Goal: Task Accomplishment & Management: Complete application form

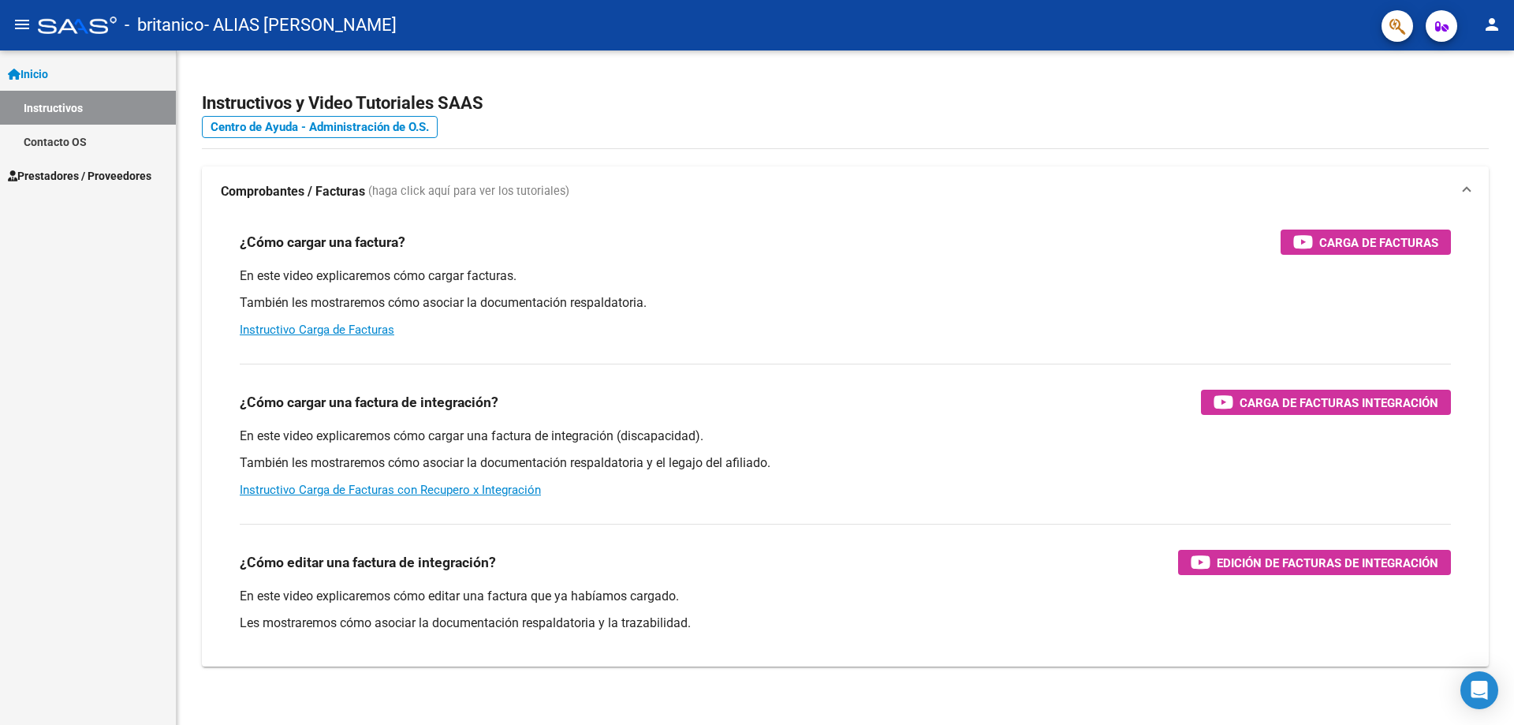
click at [62, 174] on span "Prestadores / Proveedores" at bounding box center [79, 175] width 143 height 17
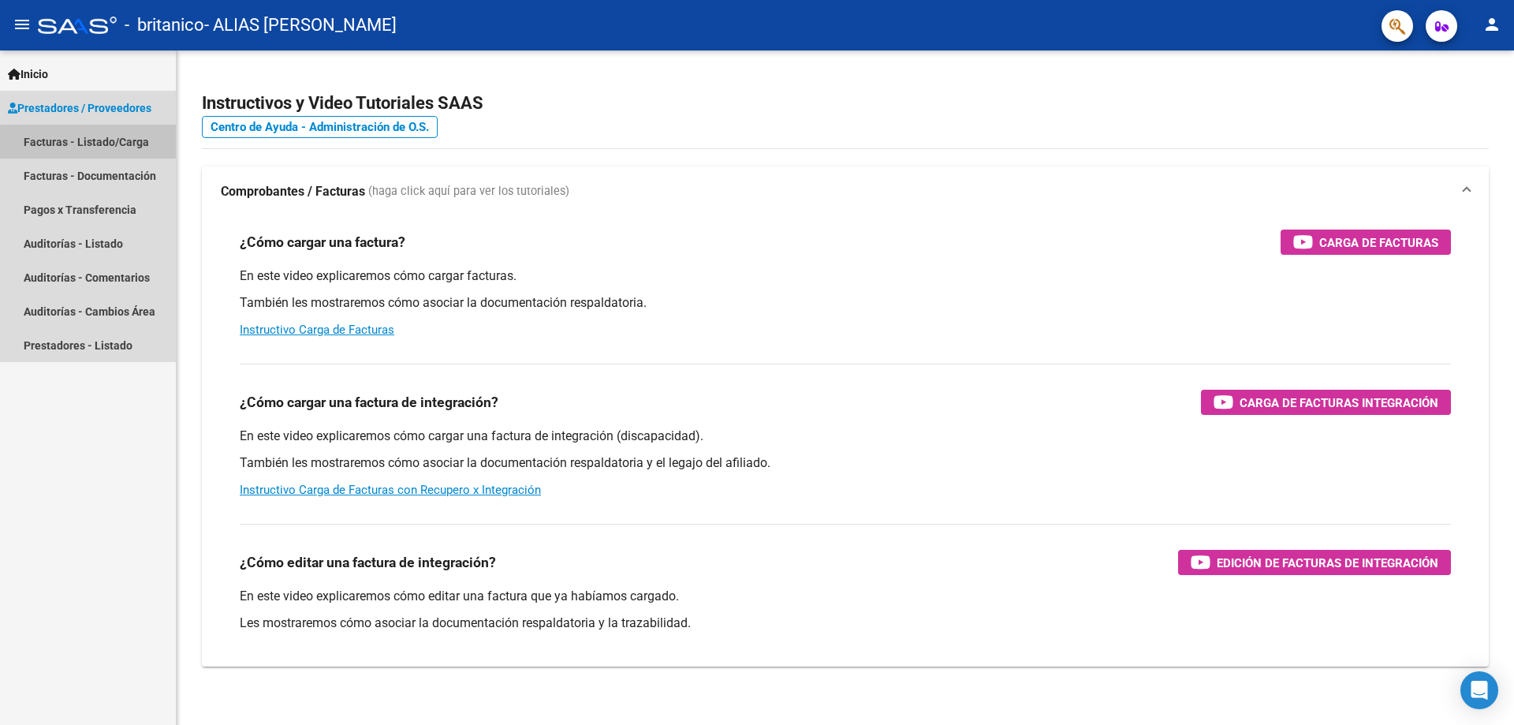
click at [99, 144] on link "Facturas - Listado/Carga" at bounding box center [88, 142] width 176 height 34
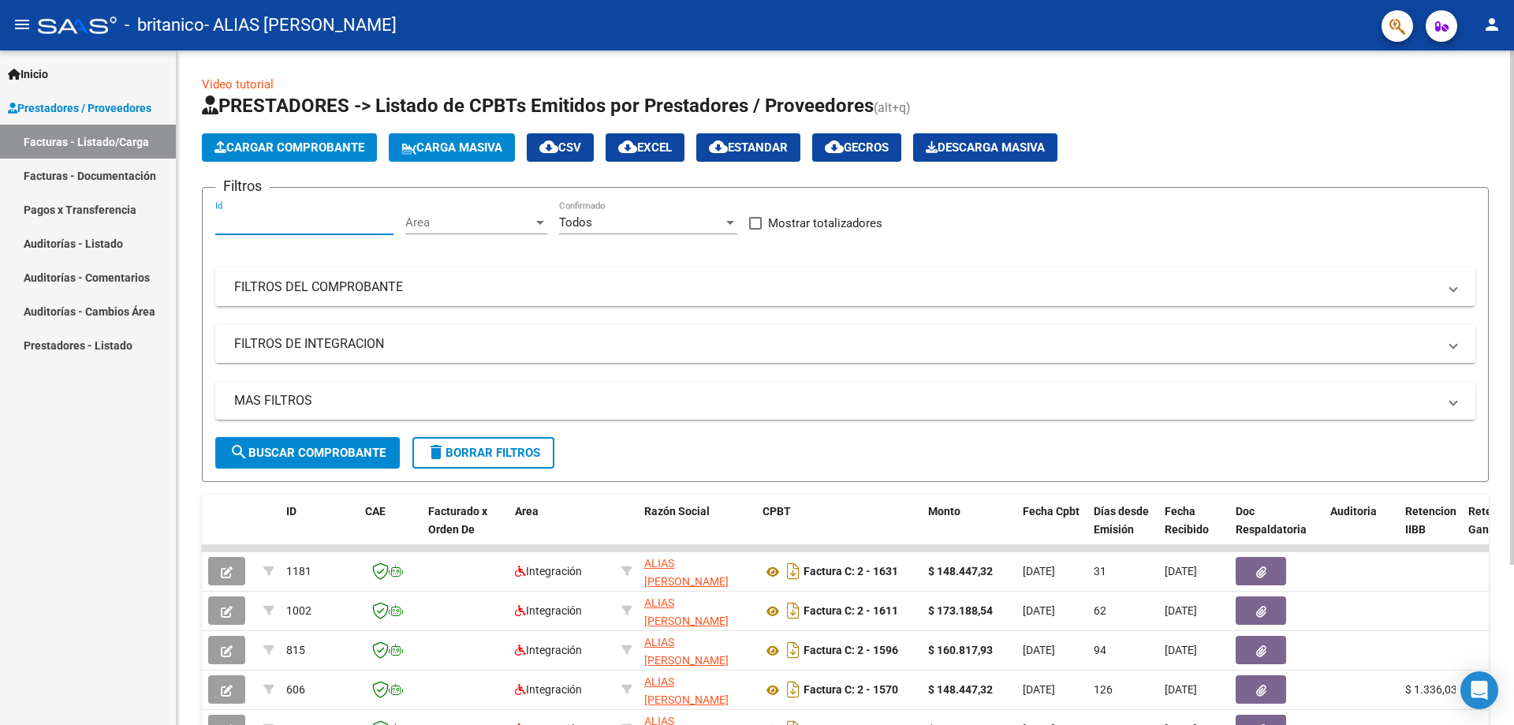
click at [378, 220] on input "Id" at bounding box center [304, 222] width 178 height 14
click at [312, 153] on span "Cargar Comprobante" at bounding box center [289, 147] width 150 height 14
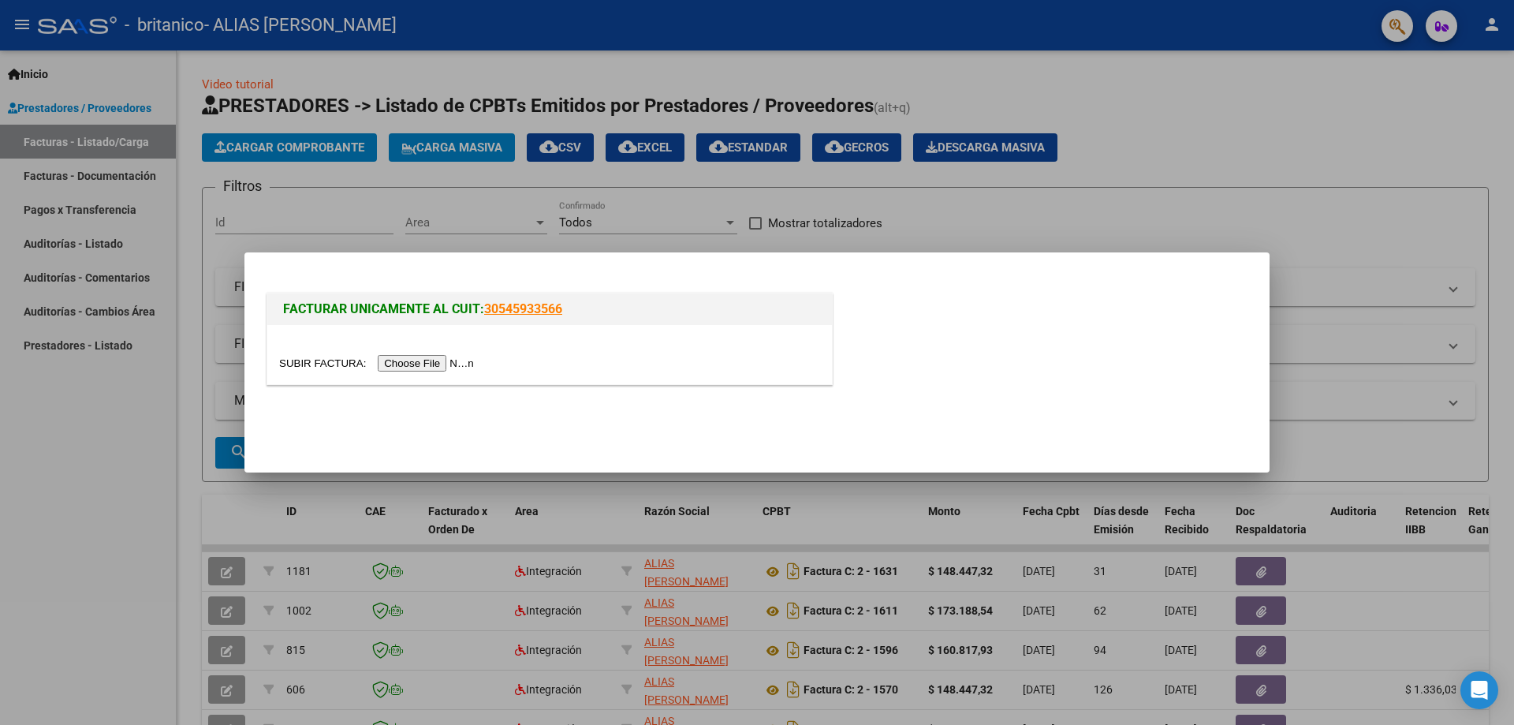
click at [437, 366] on input "file" at bounding box center [378, 363] width 199 height 17
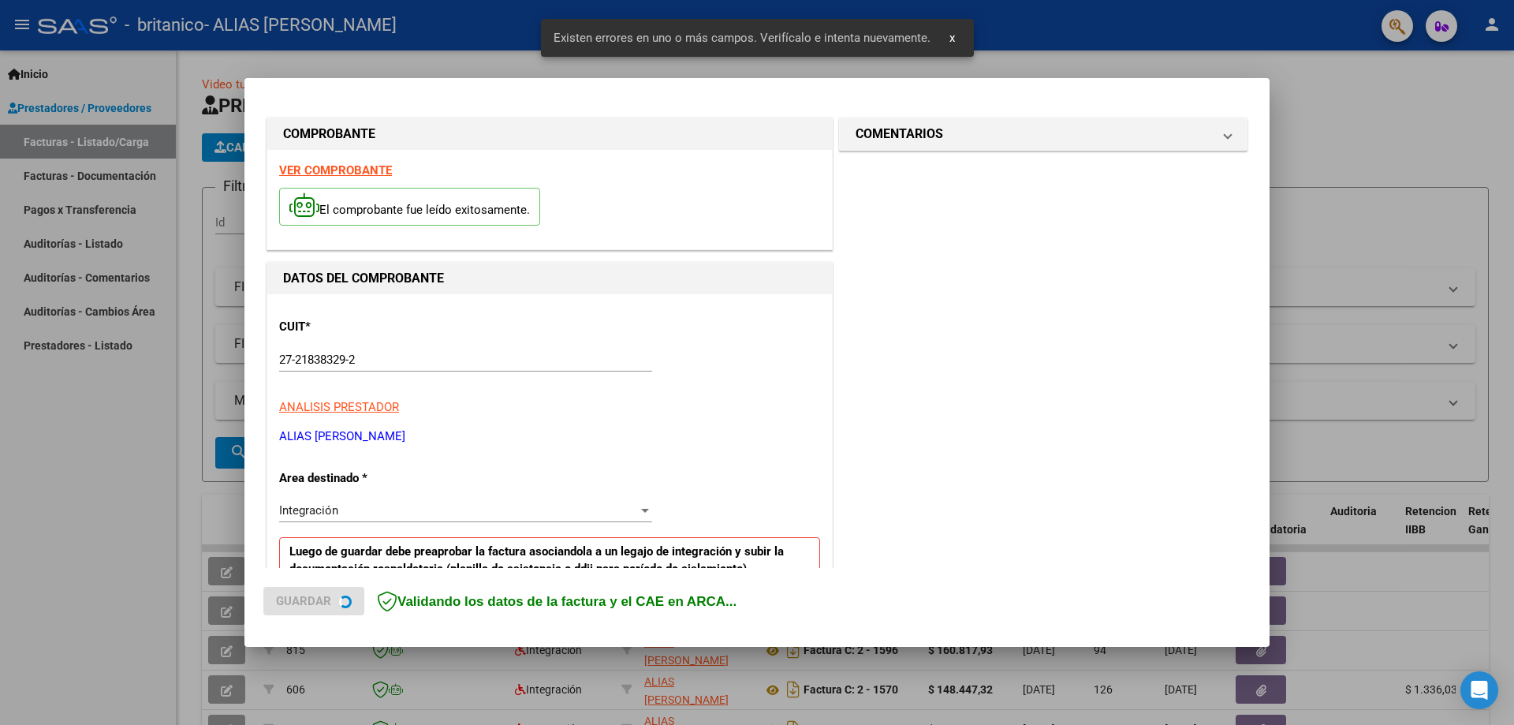
scroll to position [284, 0]
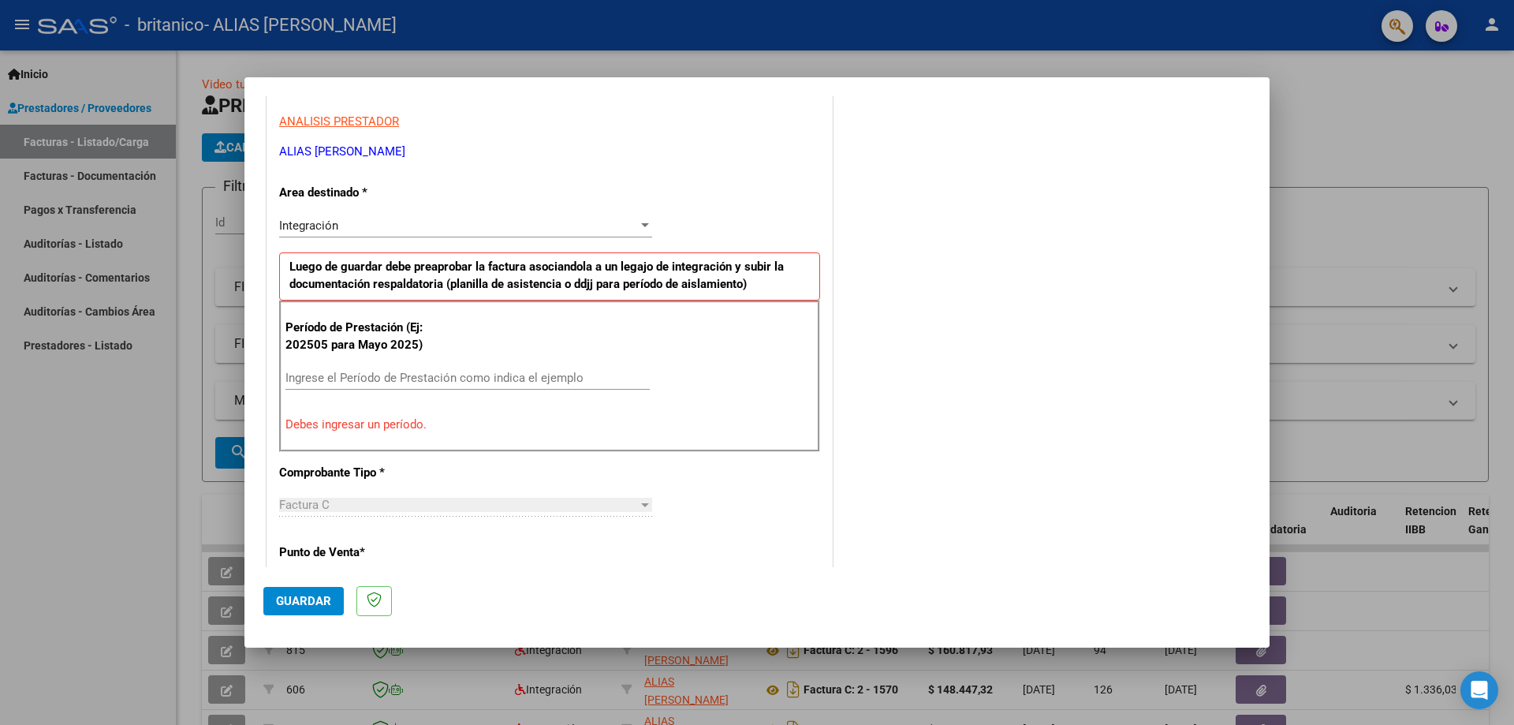
click at [307, 596] on span "Guardar" at bounding box center [303, 601] width 55 height 14
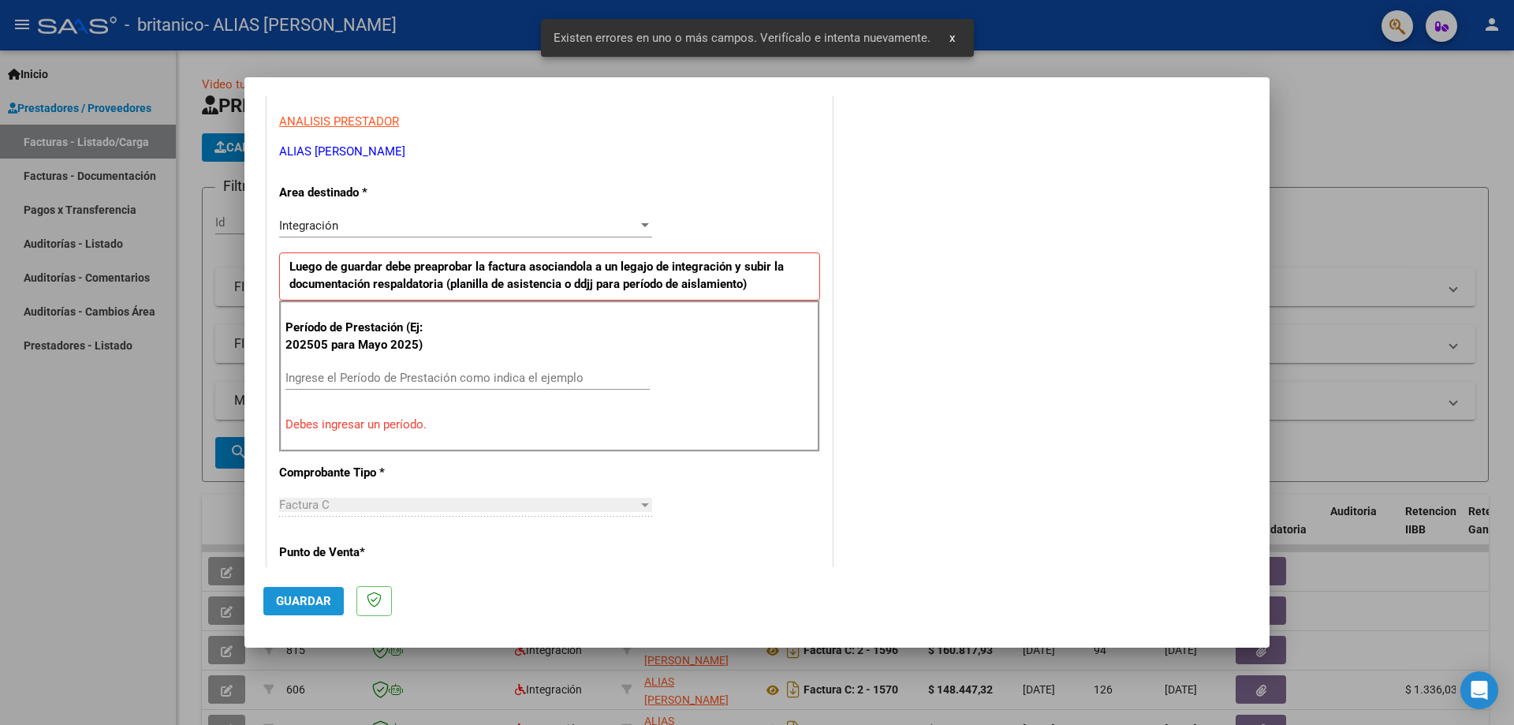
scroll to position [314, 0]
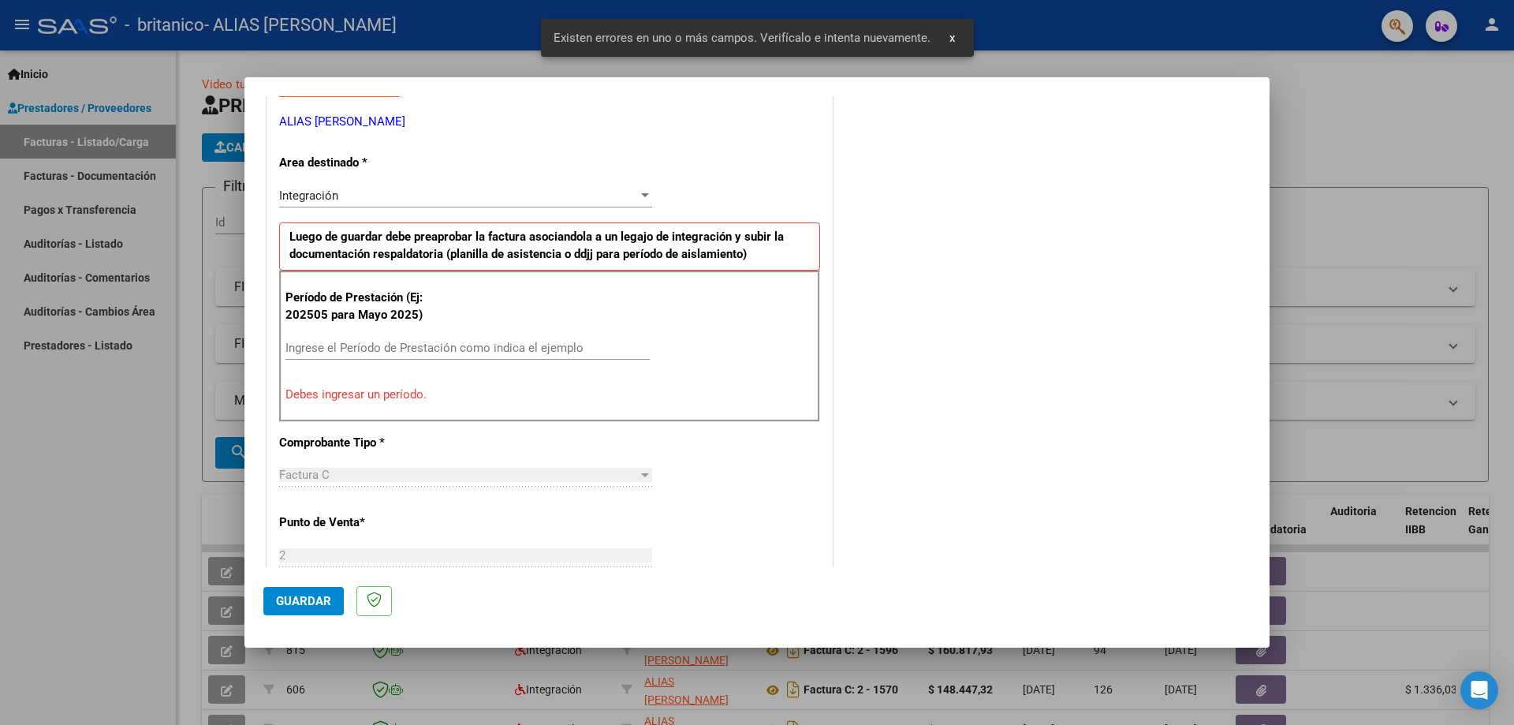
click at [333, 344] on input "Ingrese el Período de Prestación como indica el ejemplo" at bounding box center [467, 348] width 364 height 14
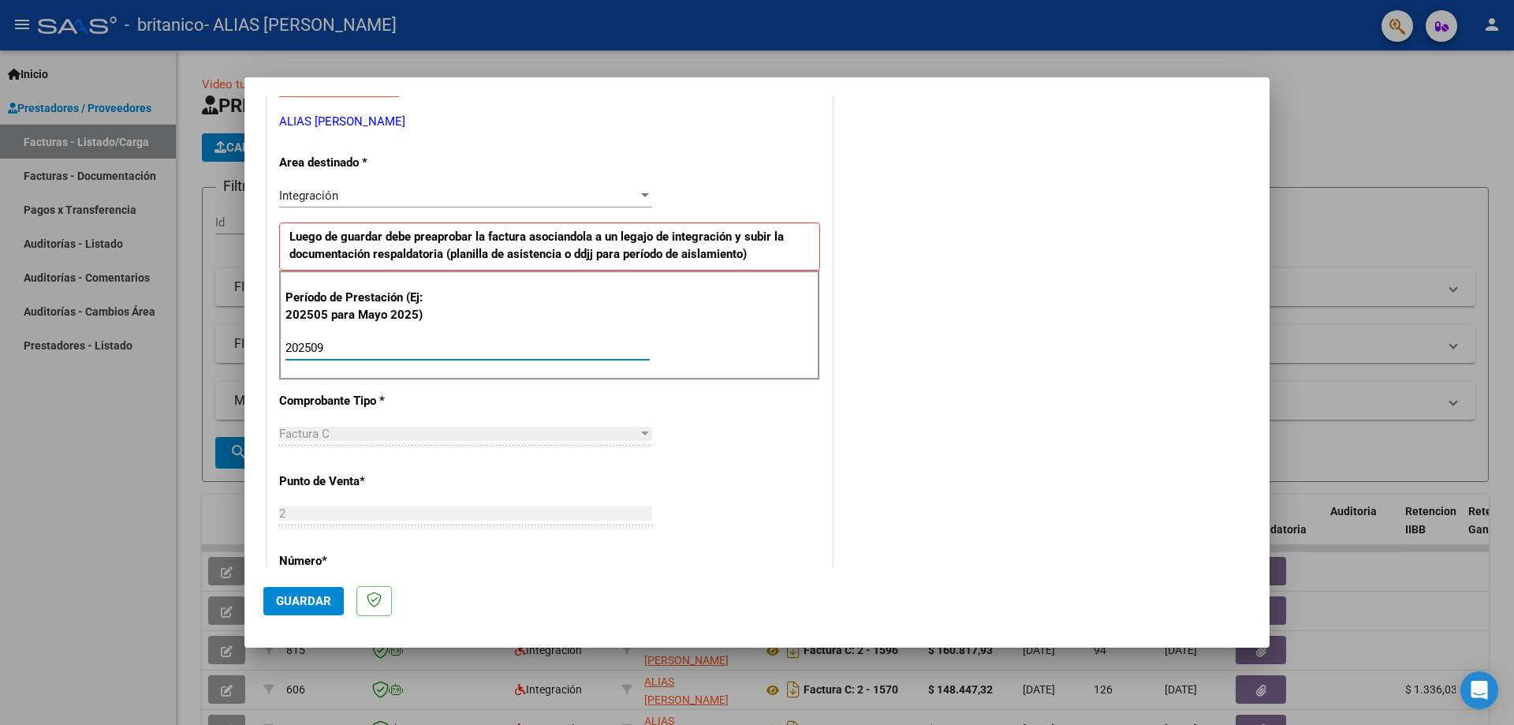
type input "202509"
click at [308, 606] on span "Guardar" at bounding box center [303, 601] width 55 height 14
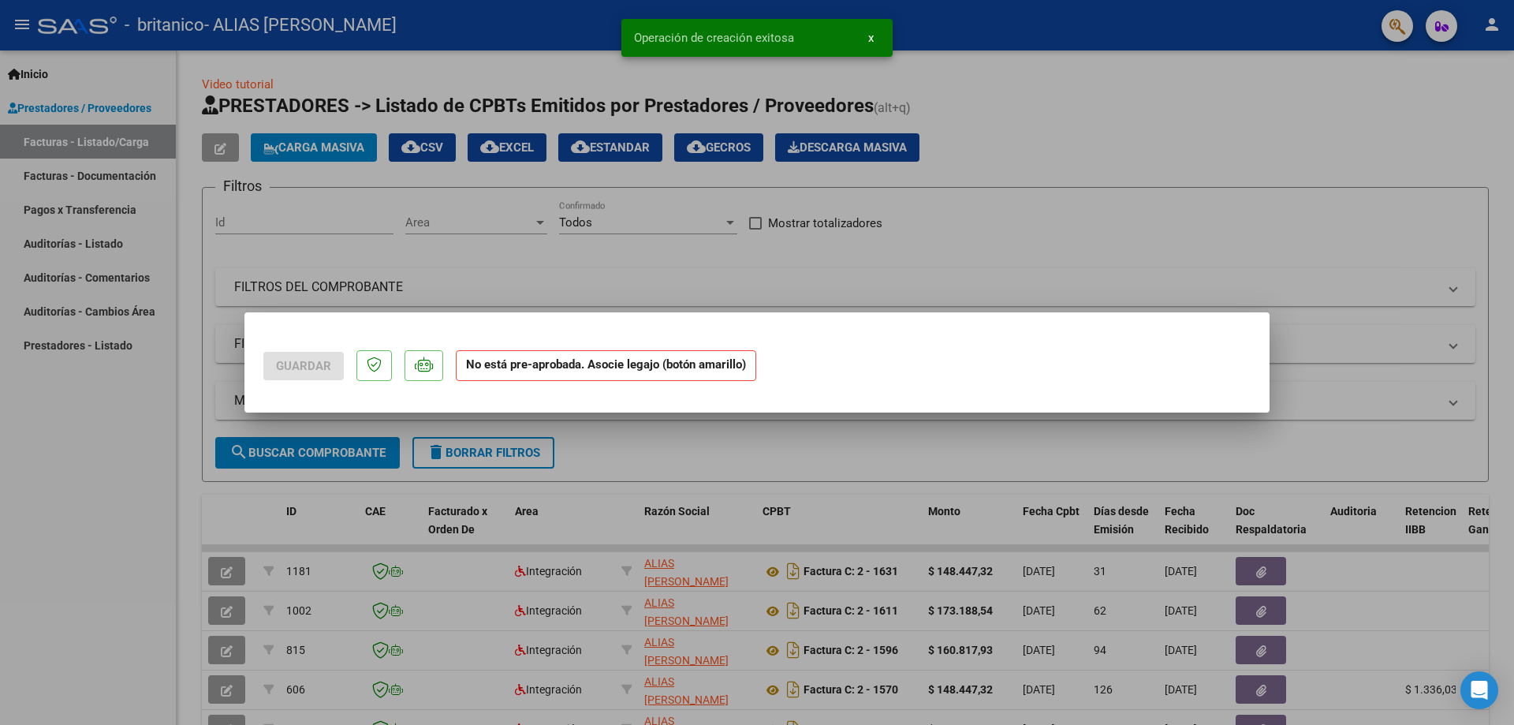
scroll to position [0, 0]
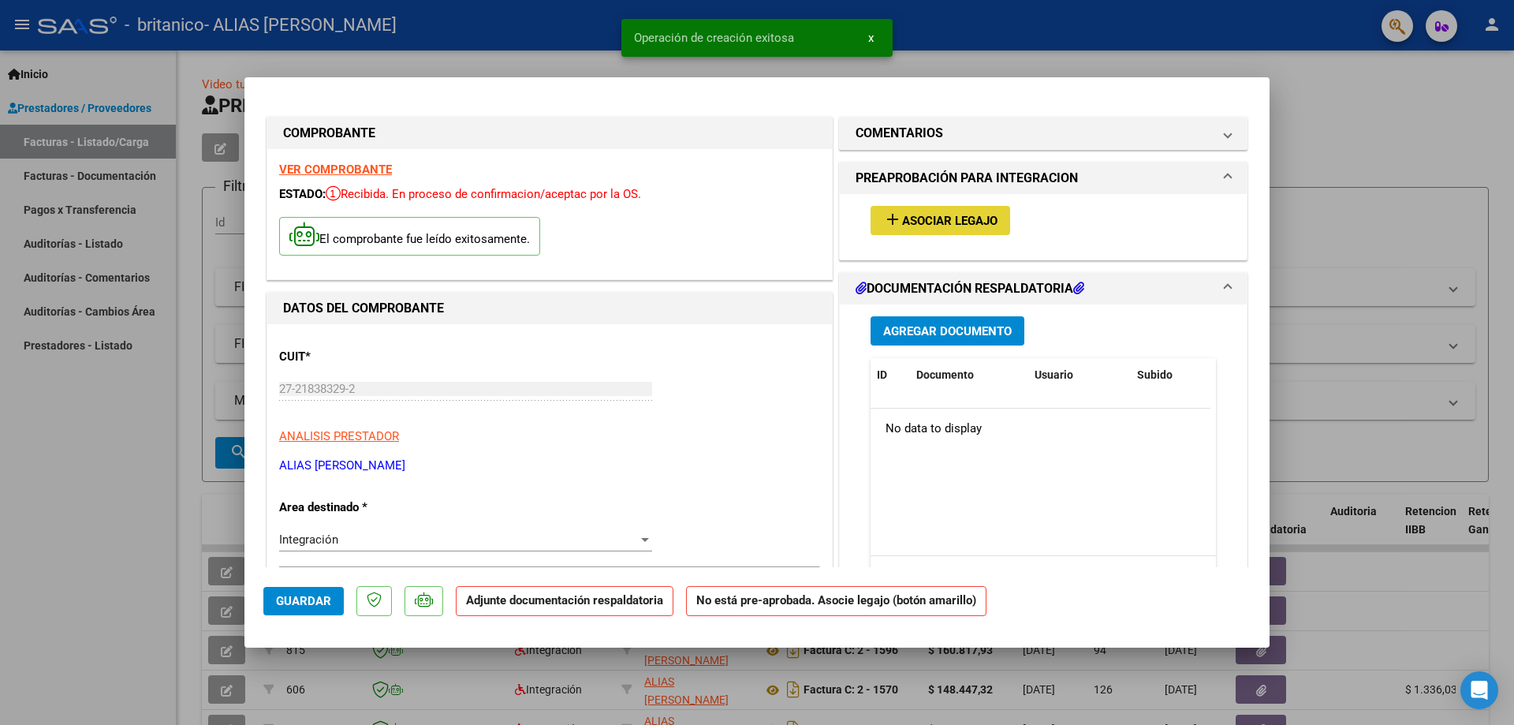
click at [956, 222] on span "Asociar Legajo" at bounding box center [949, 221] width 95 height 14
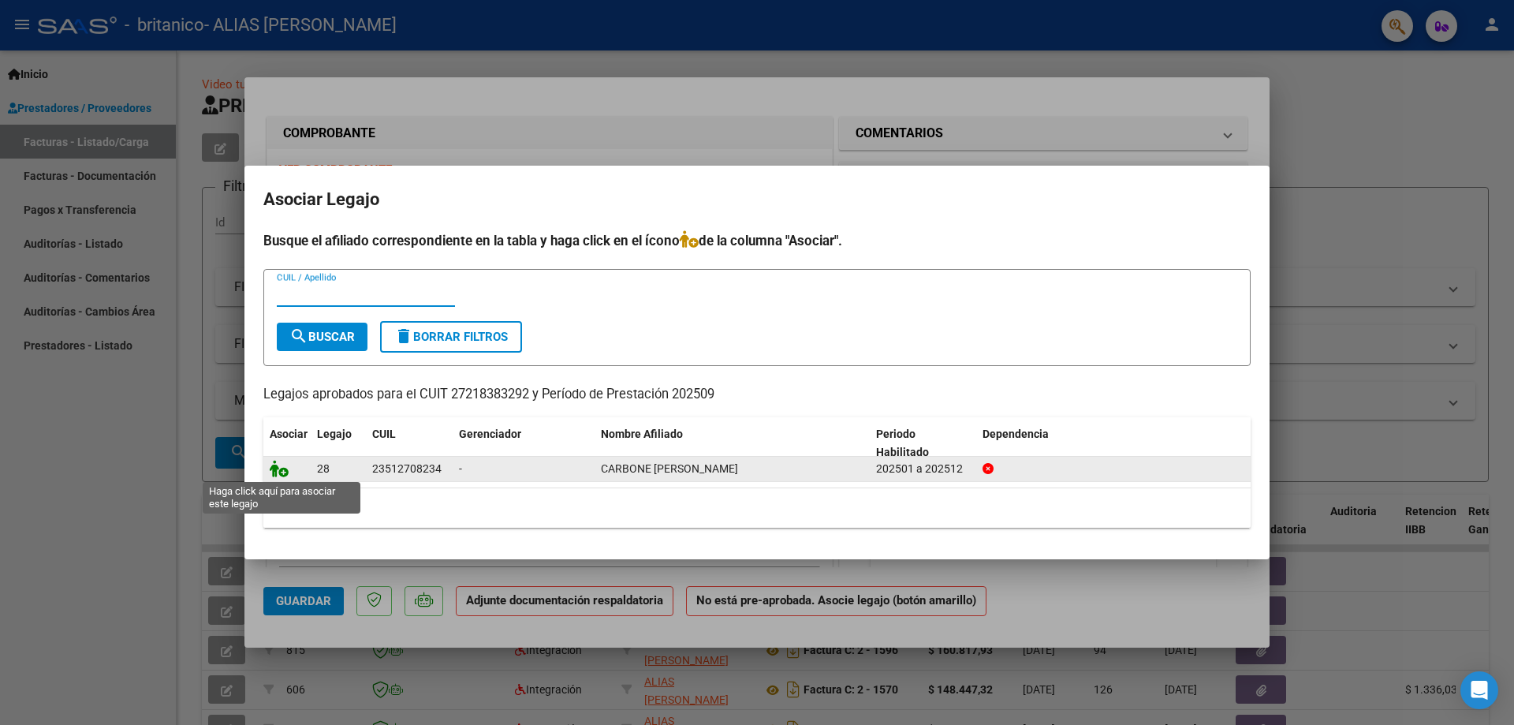
click at [284, 470] on icon at bounding box center [279, 468] width 19 height 17
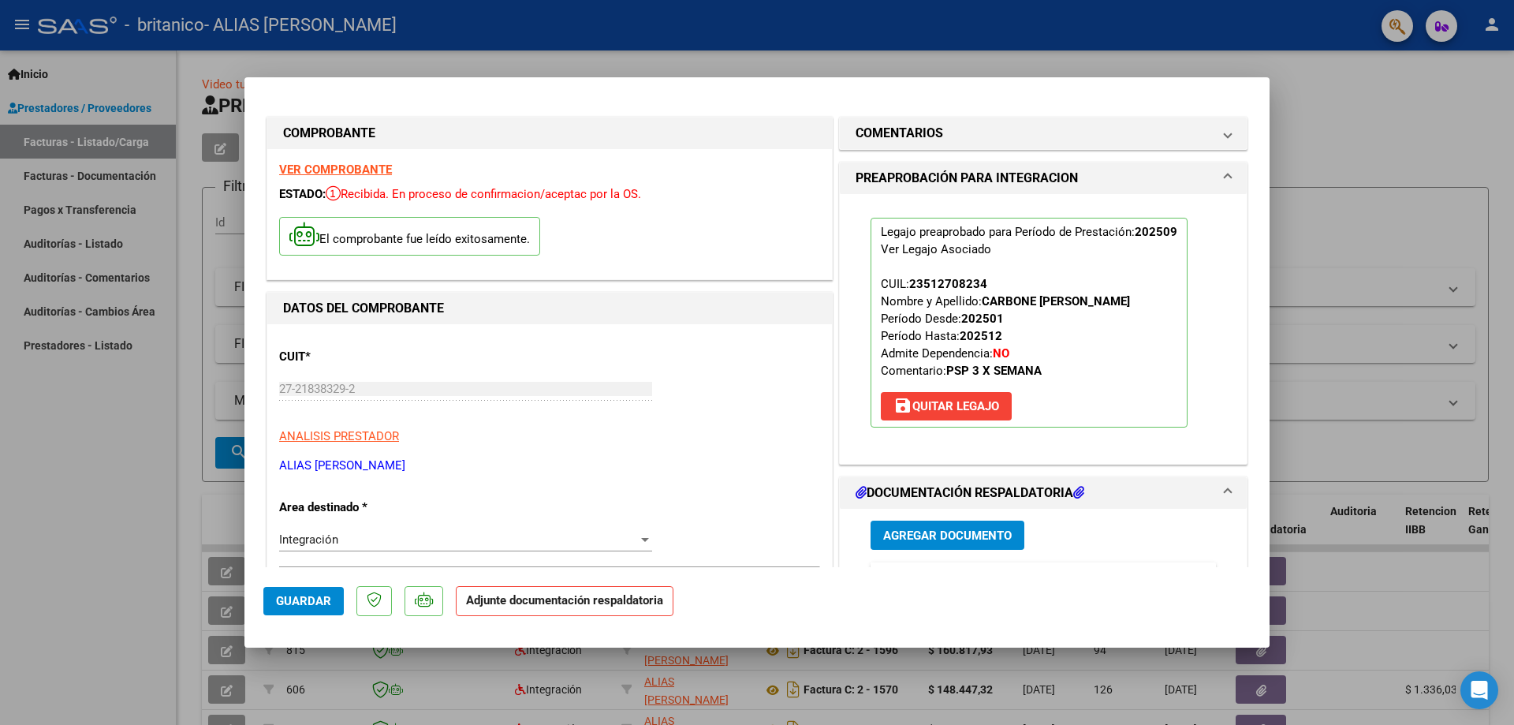
click at [940, 531] on span "Agregar Documento" at bounding box center [947, 535] width 129 height 14
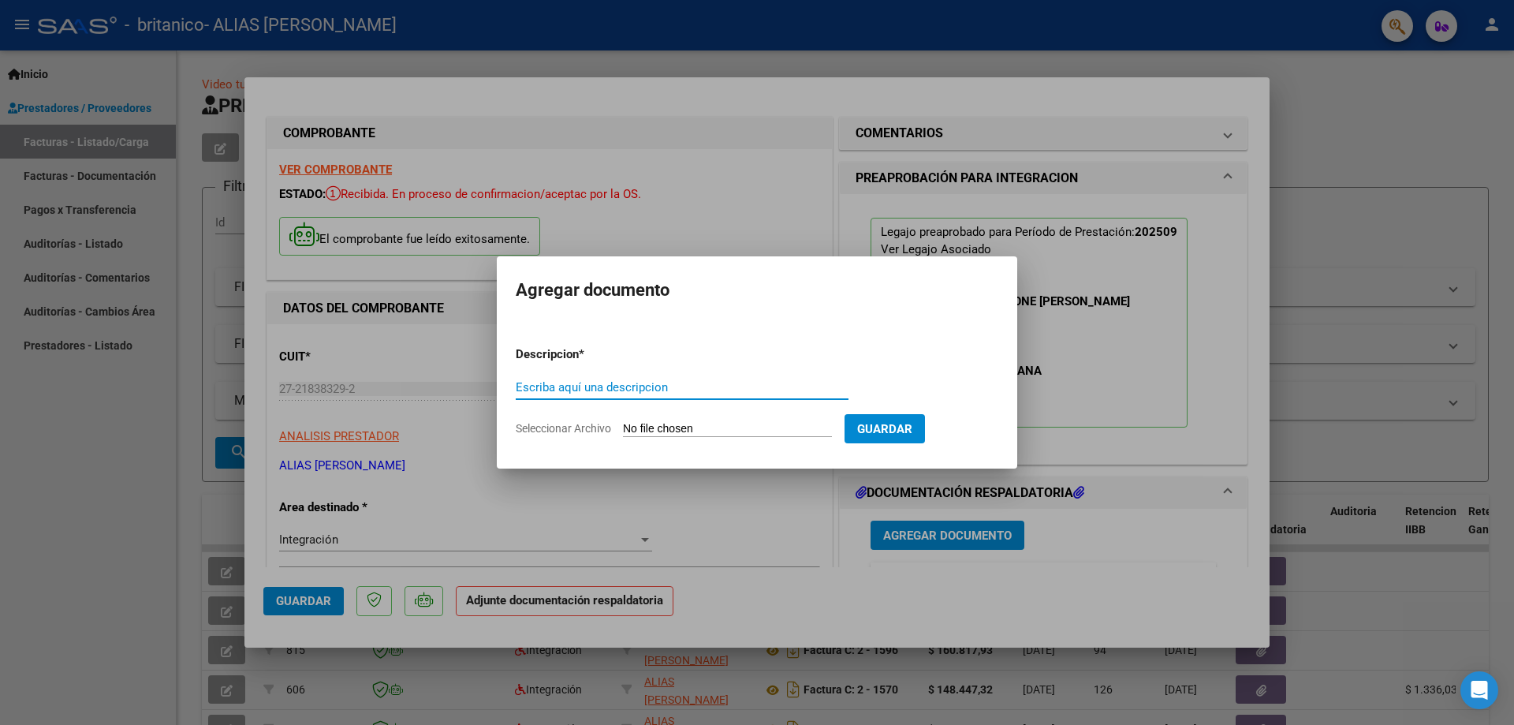
click at [628, 389] on input "Escriba aquí una descripcion" at bounding box center [682, 387] width 333 height 14
type input "Planilla de asistencia"
click at [799, 430] on input "Seleccionar Archivo" at bounding box center [727, 429] width 209 height 15
type input "C:\fakepath\PA_27218383292_011_00002_00001647.pdf"
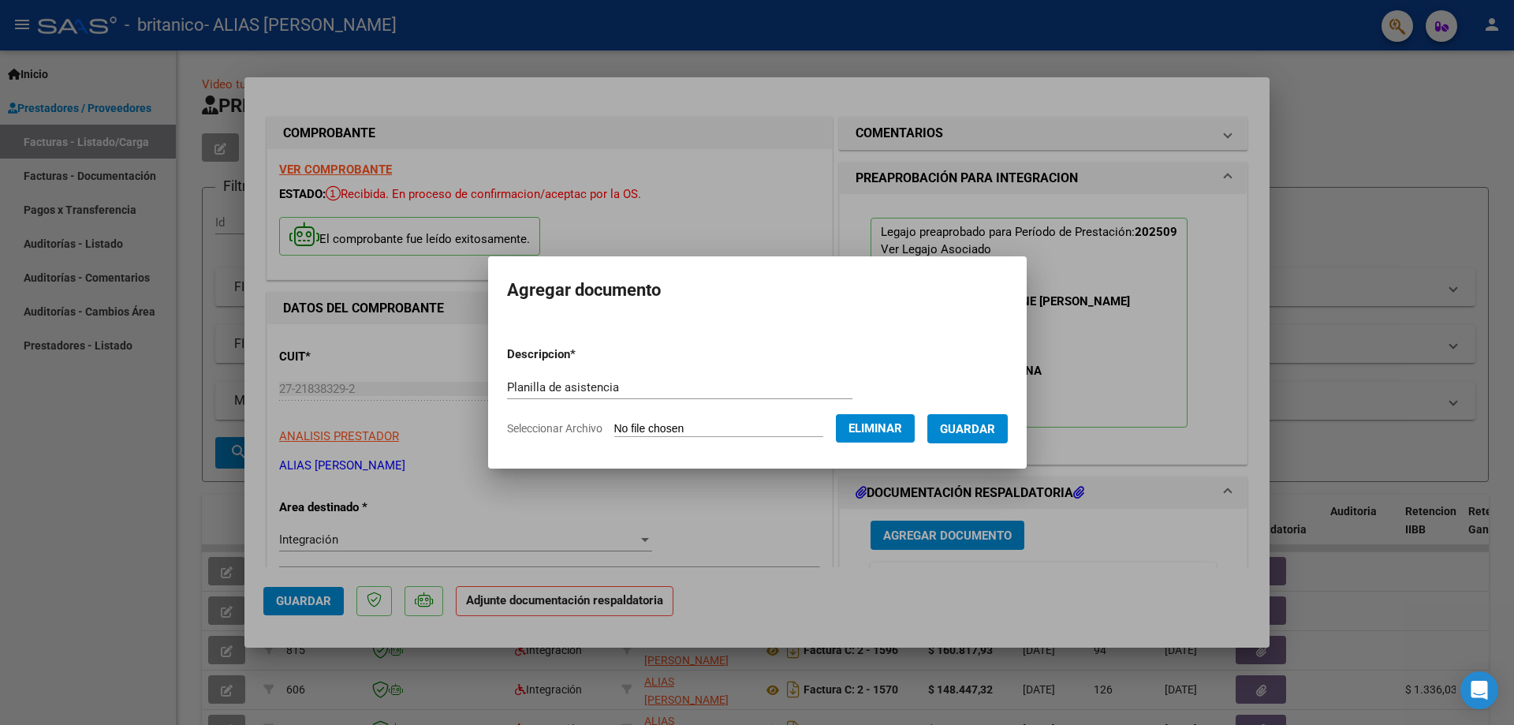
click at [998, 436] on button "Guardar" at bounding box center [967, 428] width 80 height 29
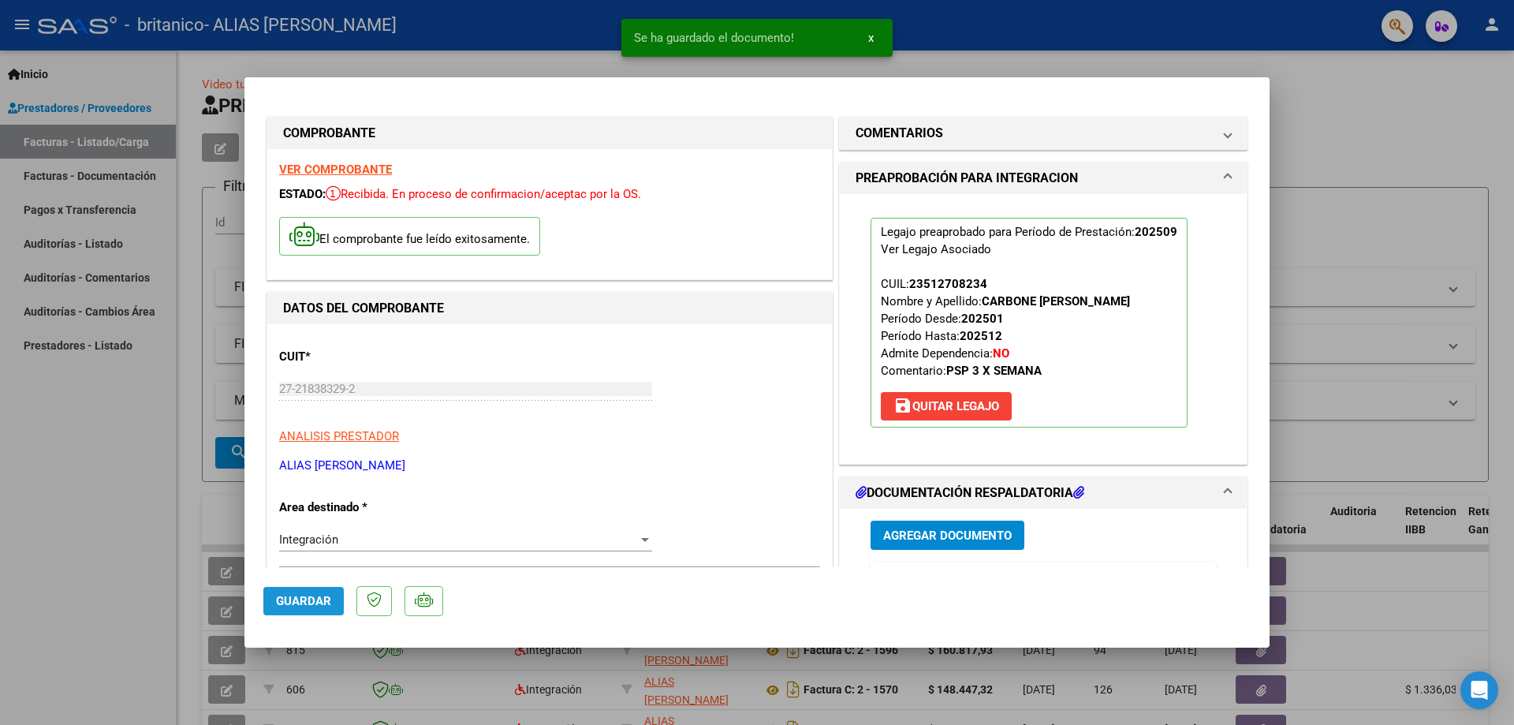
click at [321, 594] on span "Guardar" at bounding box center [303, 601] width 55 height 14
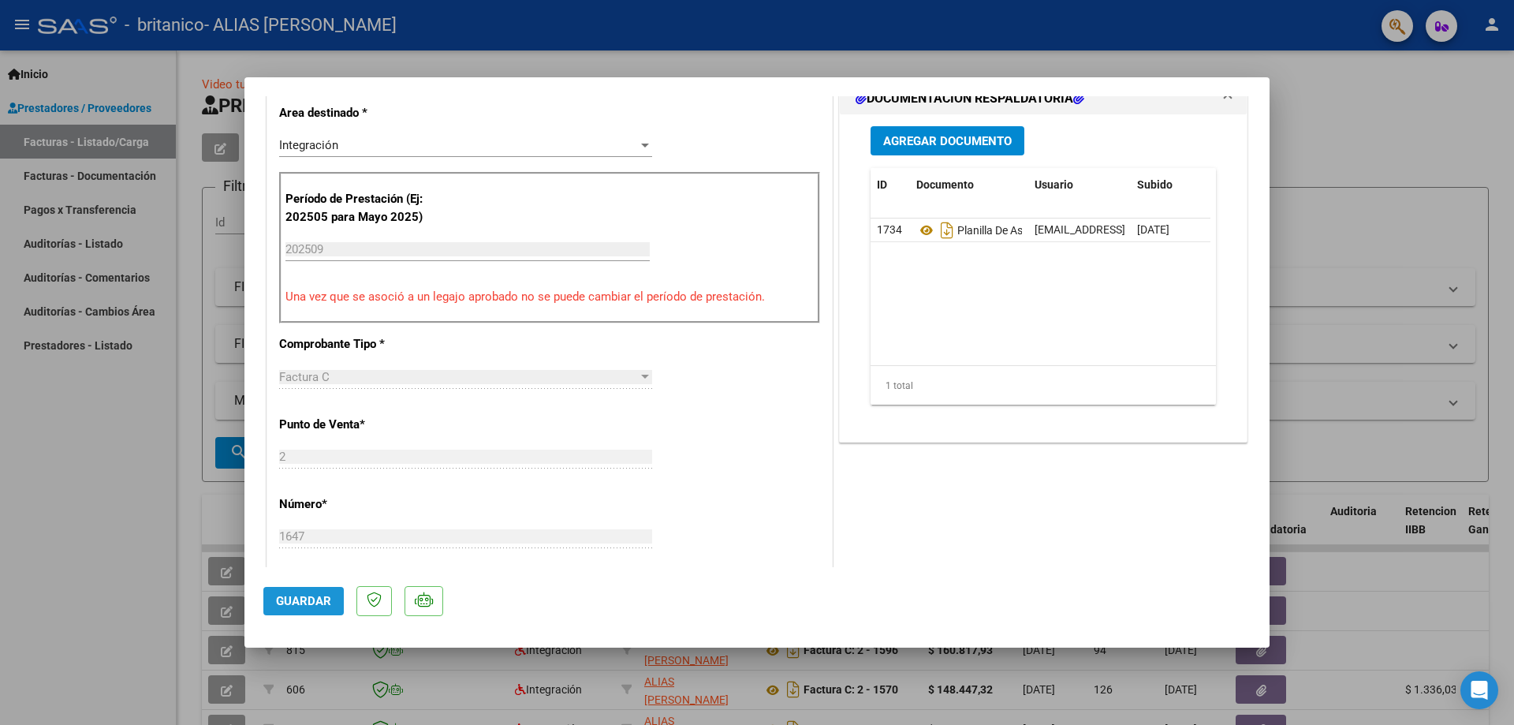
click at [315, 605] on span "Guardar" at bounding box center [303, 601] width 55 height 14
click at [866, 39] on button "x" at bounding box center [870, 38] width 31 height 28
click at [1413, 127] on div at bounding box center [757, 362] width 1514 height 725
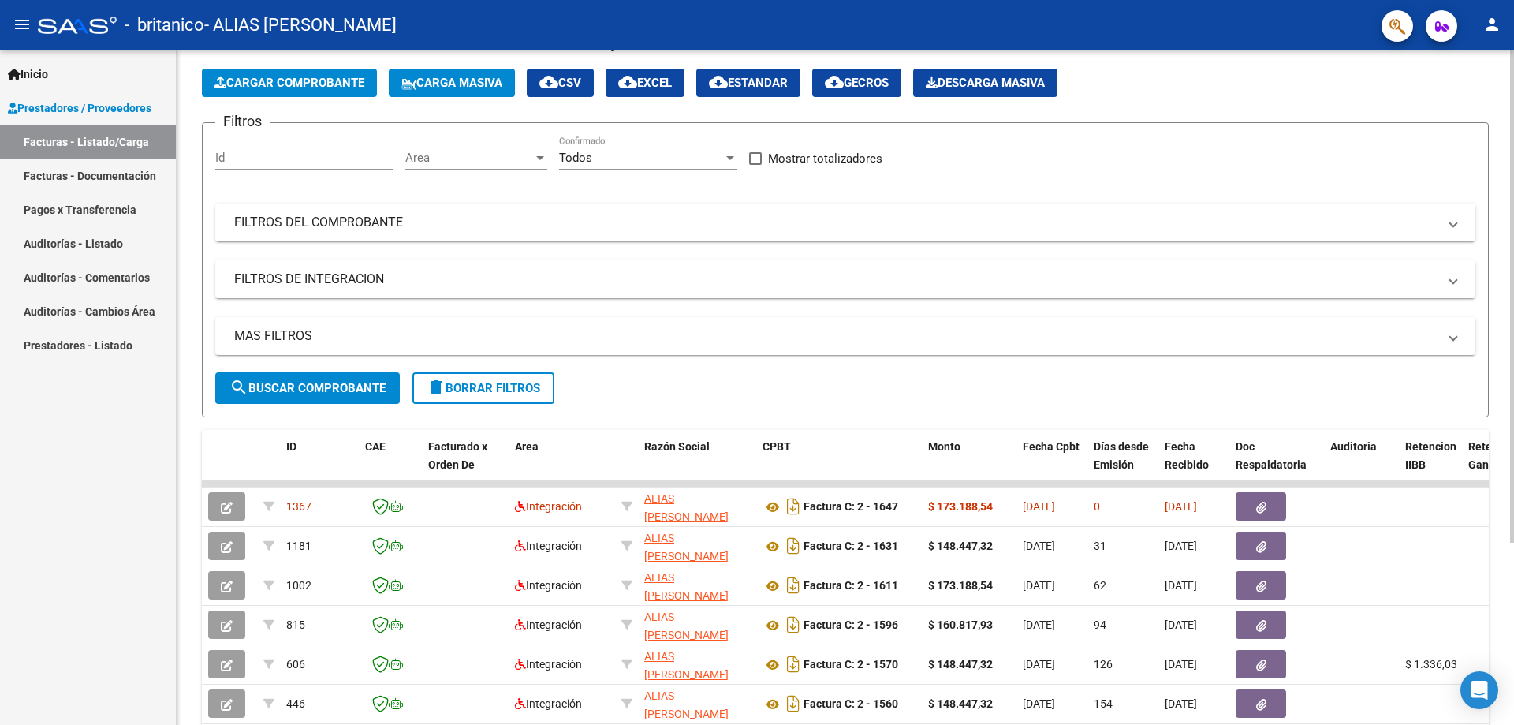
scroll to position [79, 0]
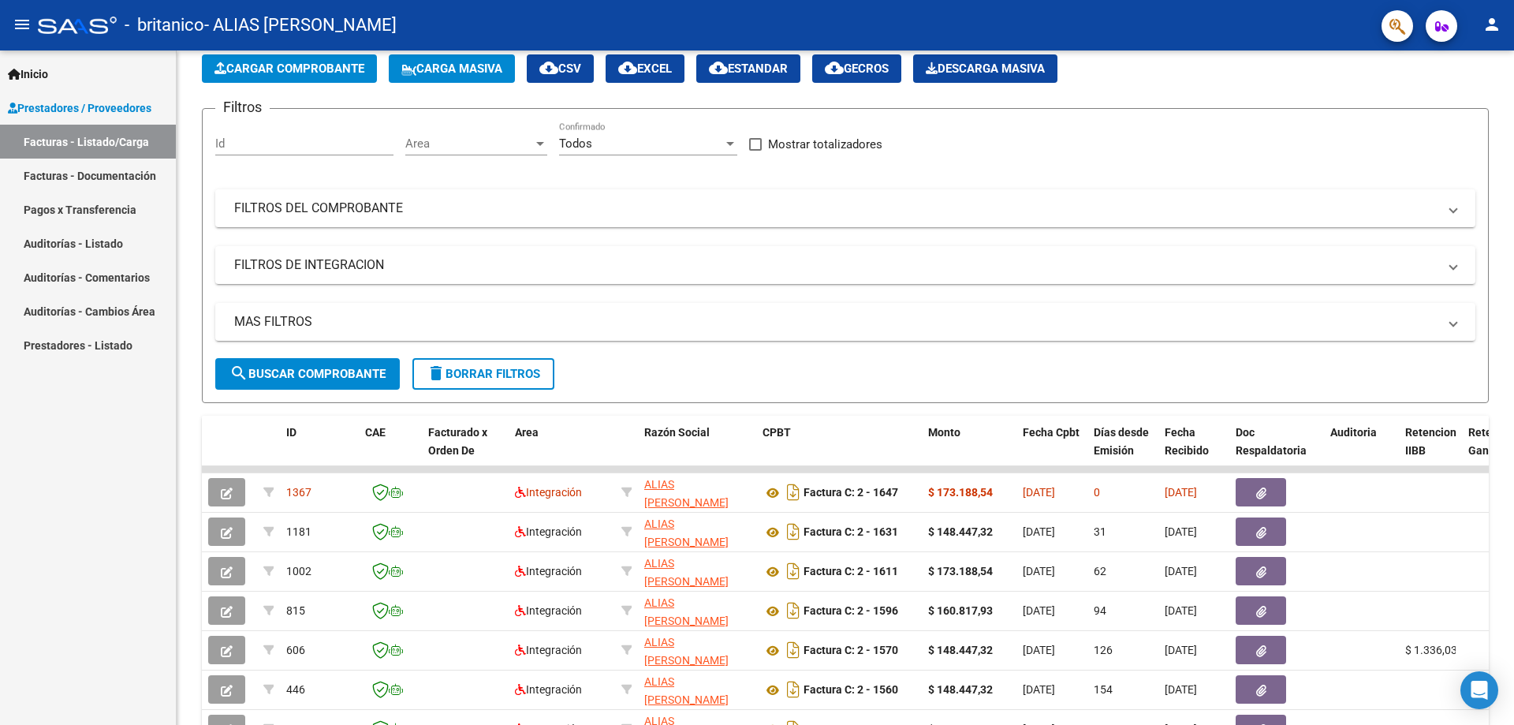
click at [1501, 23] on button "person" at bounding box center [1492, 25] width 32 height 32
click at [1470, 101] on button "exit_to_app Salir" at bounding box center [1459, 104] width 96 height 38
